Goal: Task Accomplishment & Management: Manage account settings

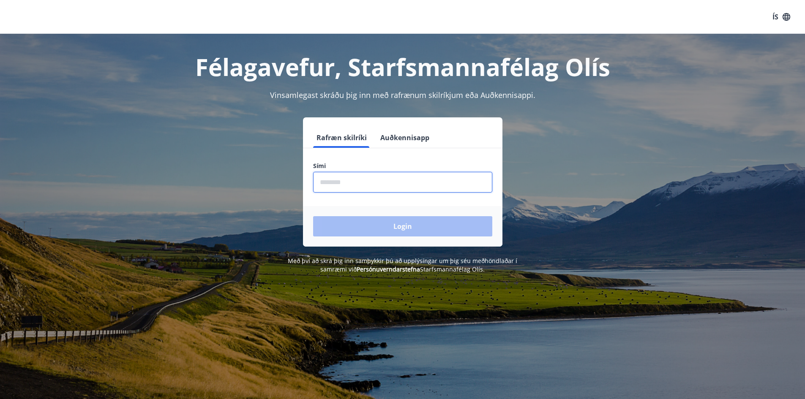
click at [361, 179] on input "phone" at bounding box center [402, 182] width 179 height 21
type input "********"
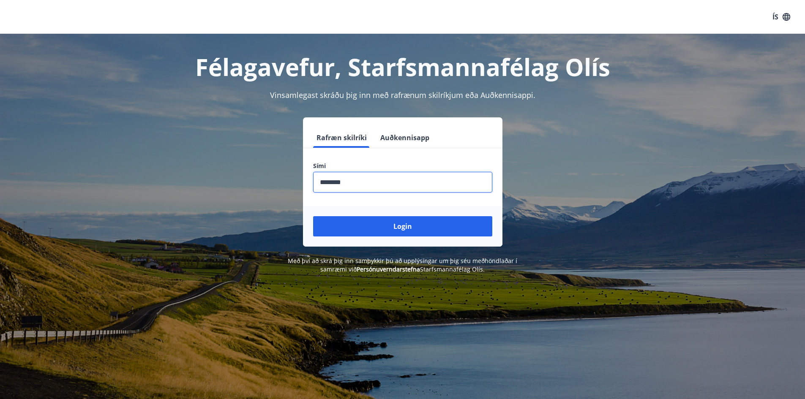
click at [378, 233] on button "Login" at bounding box center [402, 226] width 179 height 20
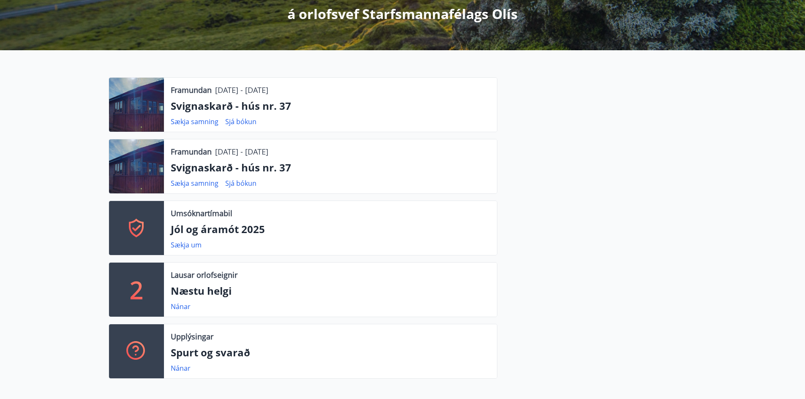
scroll to position [42, 0]
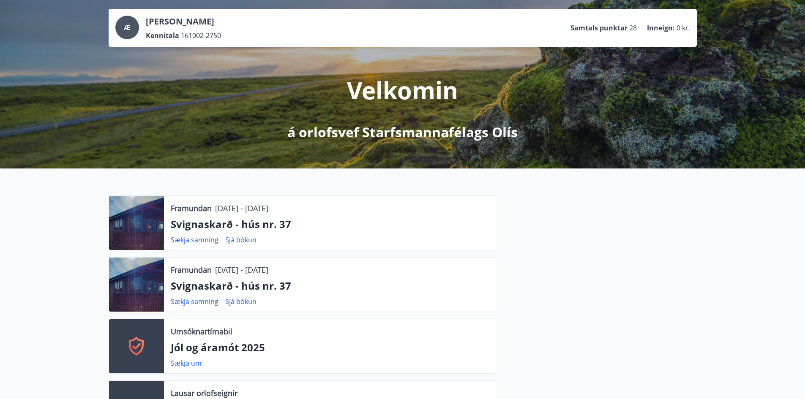
click at [227, 285] on p "Svignaskarð - hús nr. 37" at bounding box center [330, 286] width 319 height 14
click at [240, 303] on link "Sjá bókun" at bounding box center [240, 301] width 31 height 9
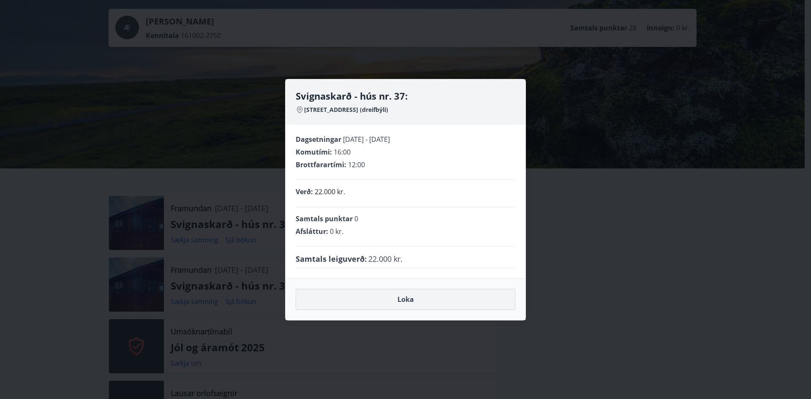
click at [363, 291] on button "Loka" at bounding box center [406, 299] width 220 height 21
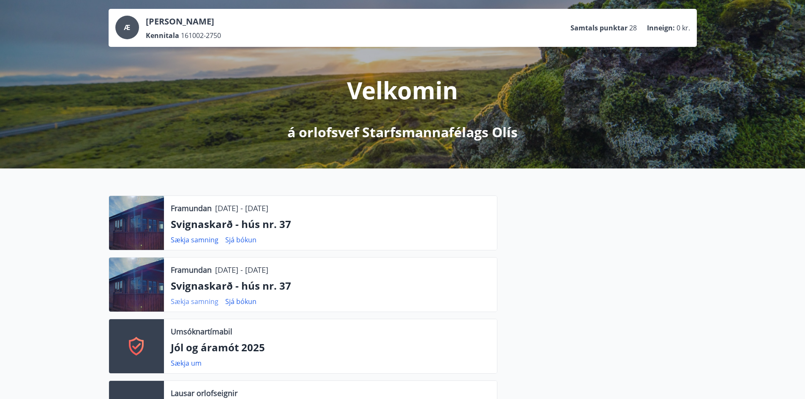
click at [195, 302] on link "Sækja samning" at bounding box center [195, 301] width 48 height 9
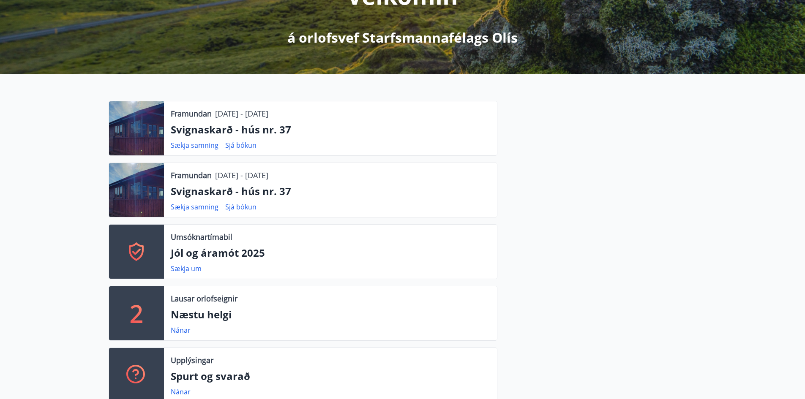
scroll to position [0, 0]
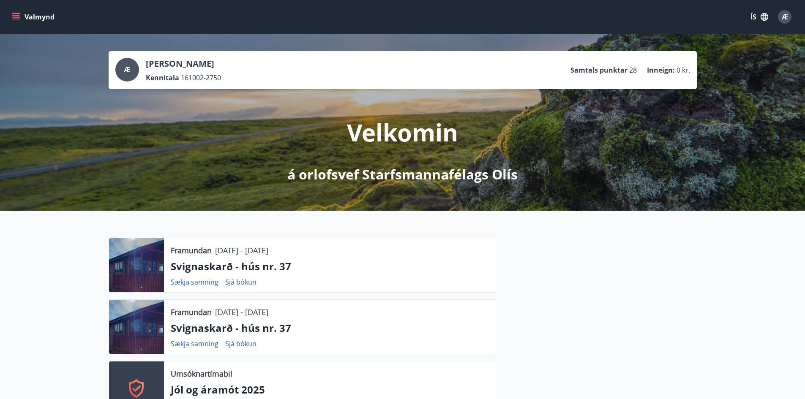
click at [16, 18] on icon "menu" at bounding box center [16, 17] width 8 height 8
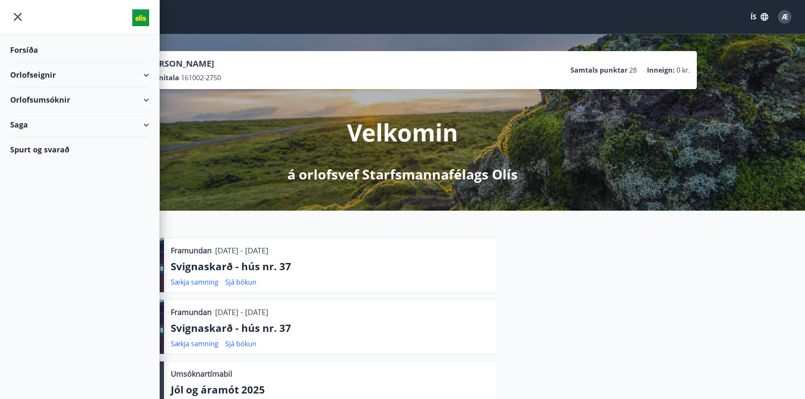
click at [142, 73] on div "Orlofseignir" at bounding box center [79, 75] width 139 height 25
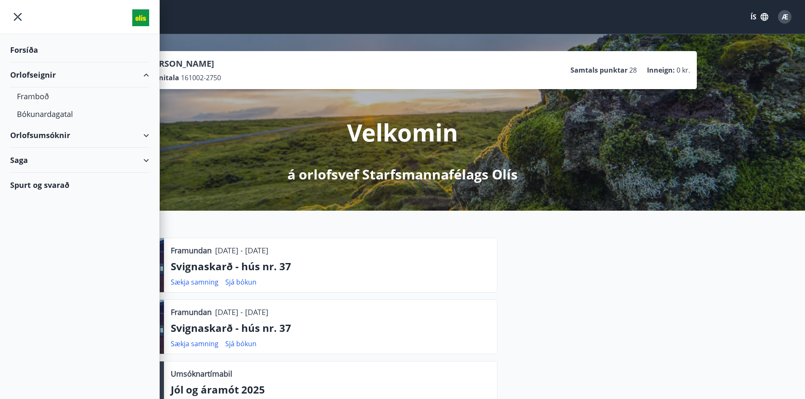
click at [141, 137] on div "Orlofsumsóknir" at bounding box center [79, 135] width 139 height 25
click at [144, 135] on div "Orlofsumsóknir" at bounding box center [79, 135] width 139 height 25
click at [146, 71] on div "Orlofseignir" at bounding box center [79, 75] width 139 height 25
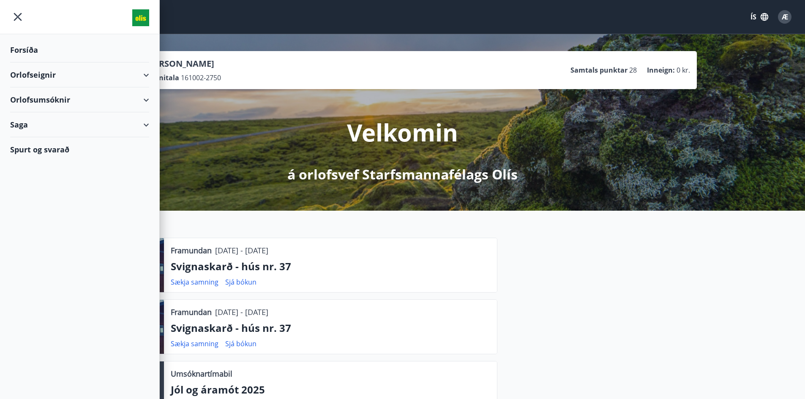
click at [148, 121] on div "Saga" at bounding box center [79, 124] width 139 height 25
click at [38, 148] on div "Bókanir" at bounding box center [79, 146] width 125 height 18
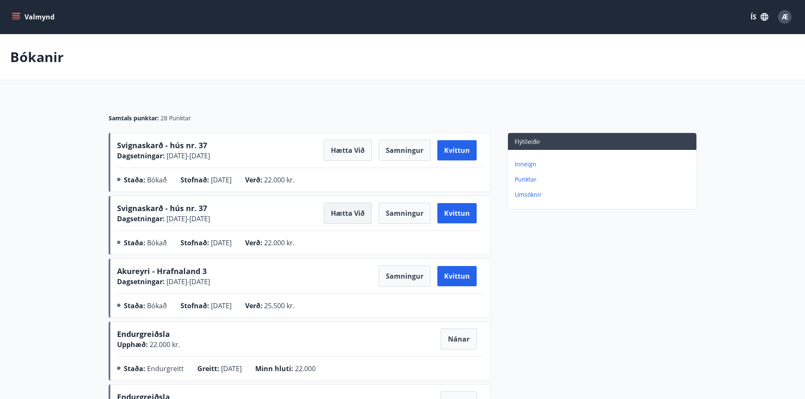
click at [337, 211] on button "Hætta við" at bounding box center [347, 213] width 48 height 21
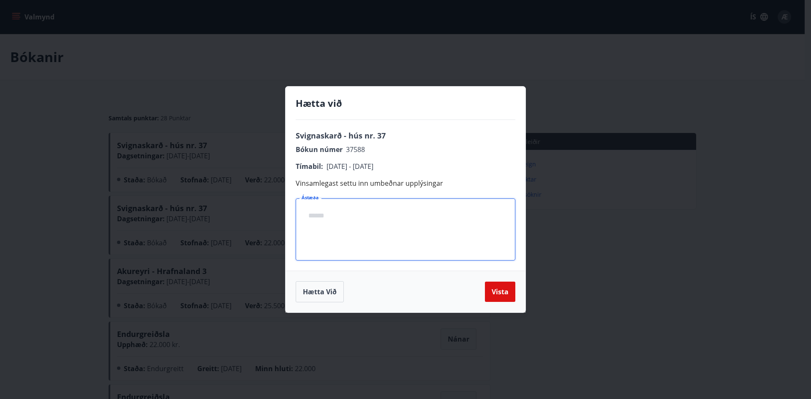
click at [324, 220] on textarea "Ástæða" at bounding box center [406, 230] width 208 height 48
click at [492, 294] on button "Vista" at bounding box center [500, 292] width 30 height 20
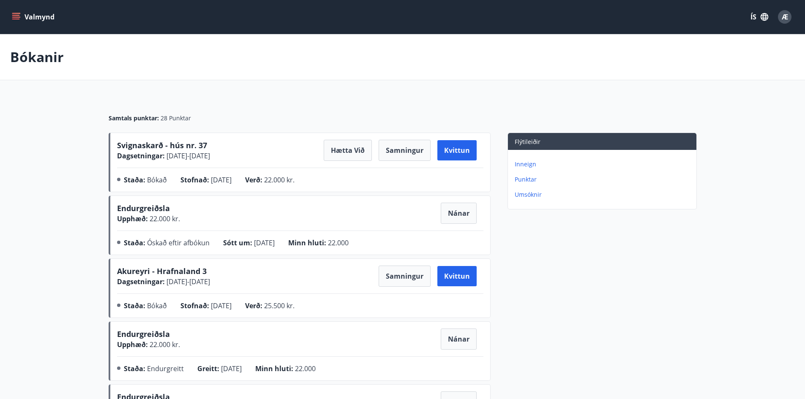
drag, startPoint x: 367, startPoint y: 285, endPoint x: 226, endPoint y: 114, distance: 222.3
click at [226, 114] on div "Samtals punktar : 28 Punktar" at bounding box center [403, 114] width 588 height 35
click at [402, 156] on button "Samningur" at bounding box center [404, 150] width 52 height 21
